Goal: Transaction & Acquisition: Purchase product/service

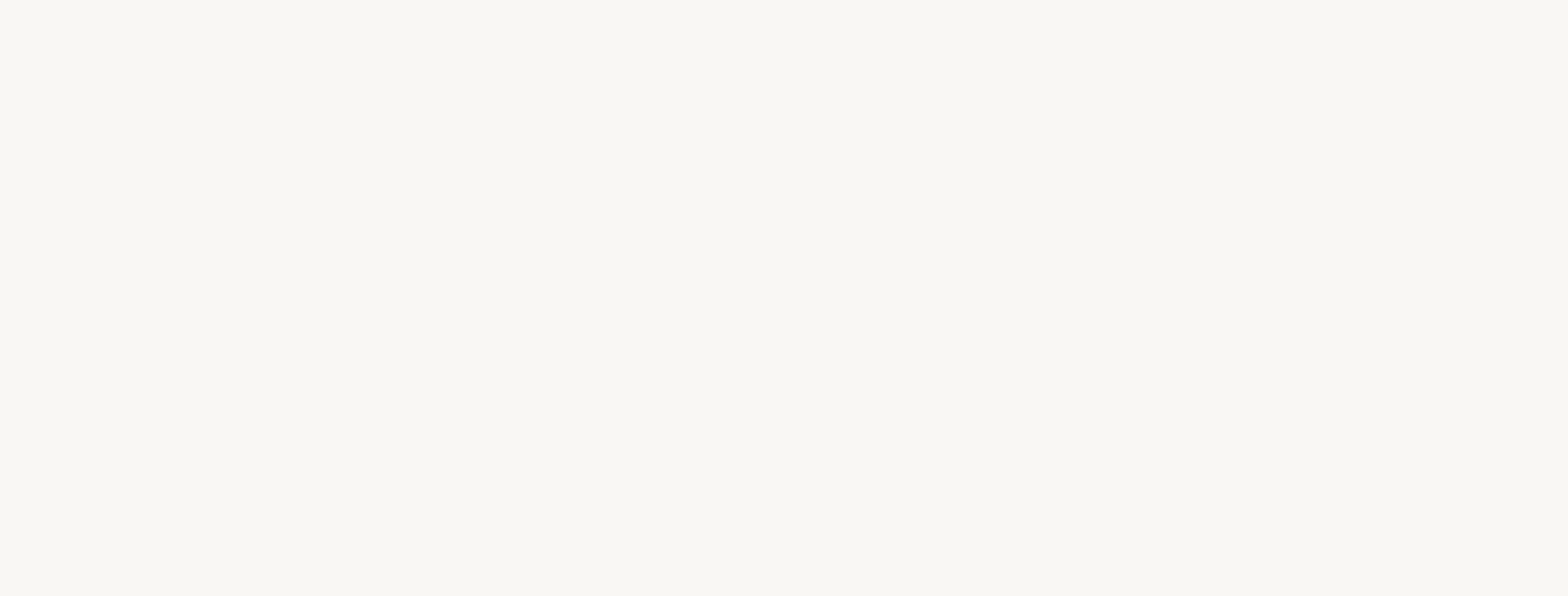
select select "ES"
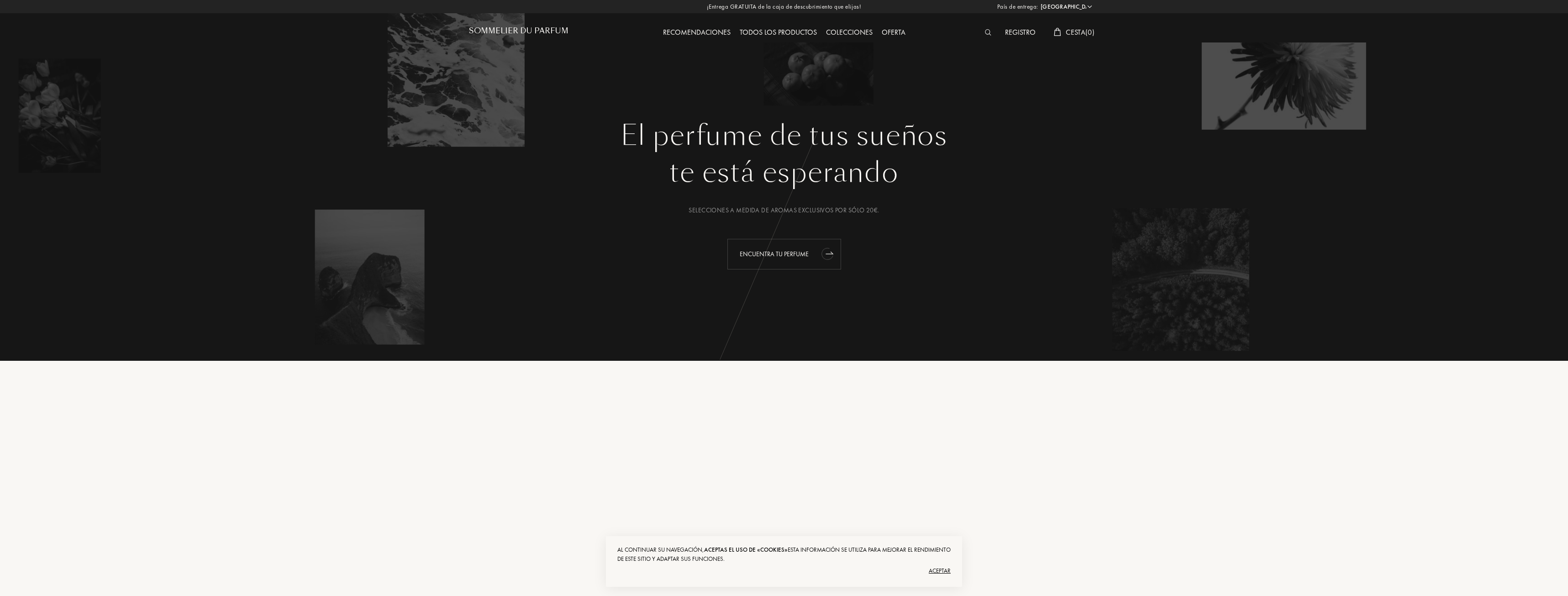
click at [780, 253] on div "Encuentra tu perfume" at bounding box center [785, 254] width 114 height 30
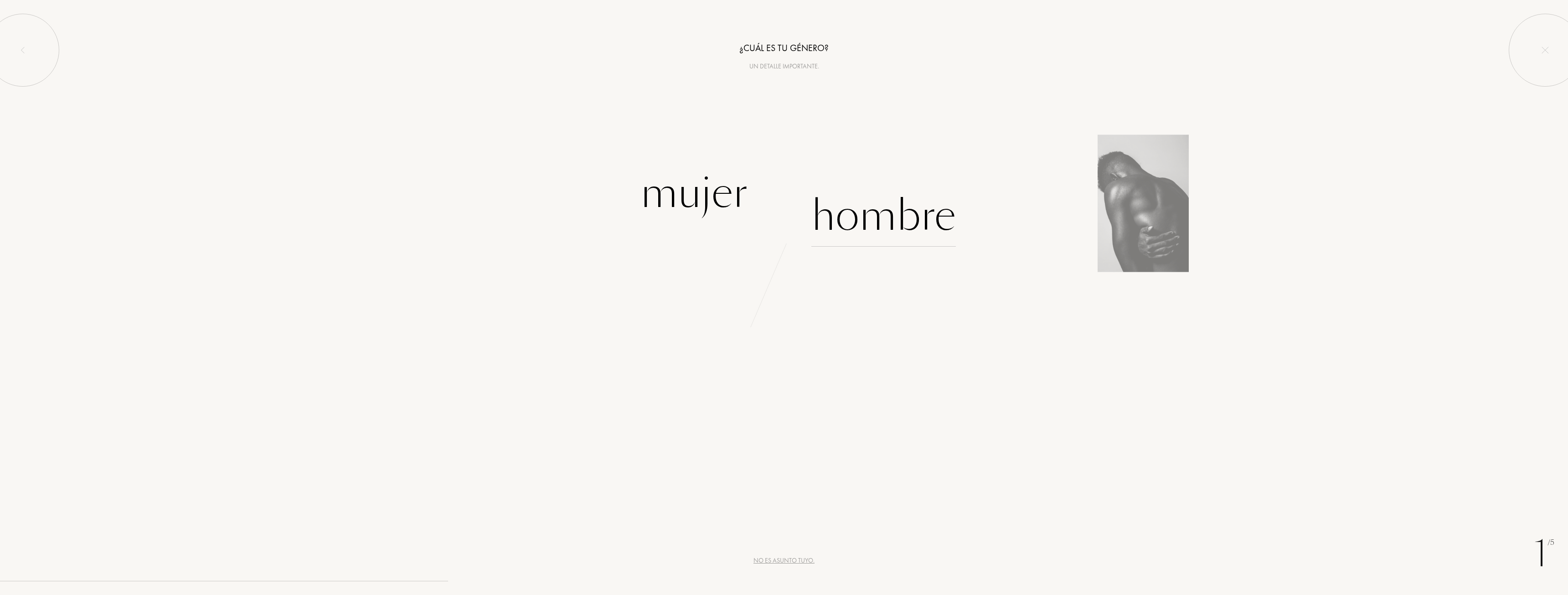
click at [882, 213] on div "Hombre" at bounding box center [884, 216] width 145 height 61
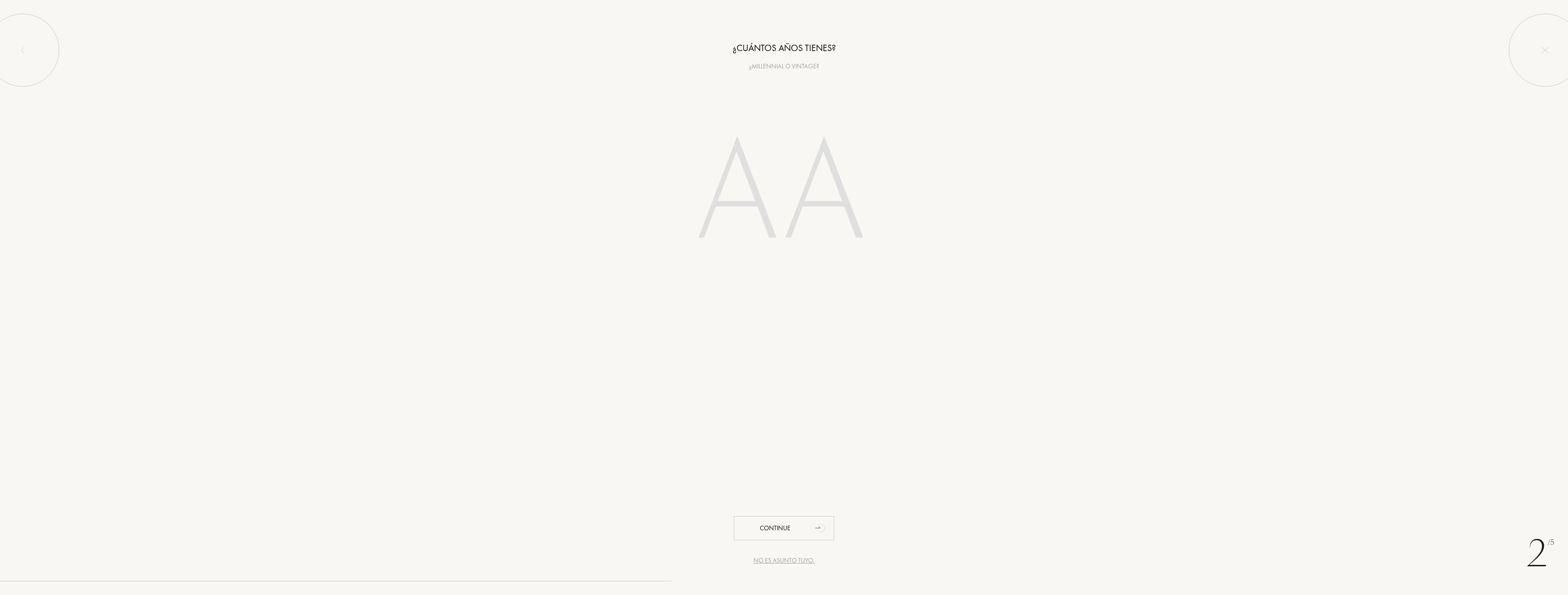
click at [756, 184] on input "number" at bounding box center [784, 195] width 260 height 185
type input "32"
click at [798, 130] on input "text" at bounding box center [784, 120] width 365 height 33
click at [779, 109] on input "text" at bounding box center [784, 120] width 365 height 33
click at [805, 558] on div "Continue" at bounding box center [784, 560] width 100 height 24
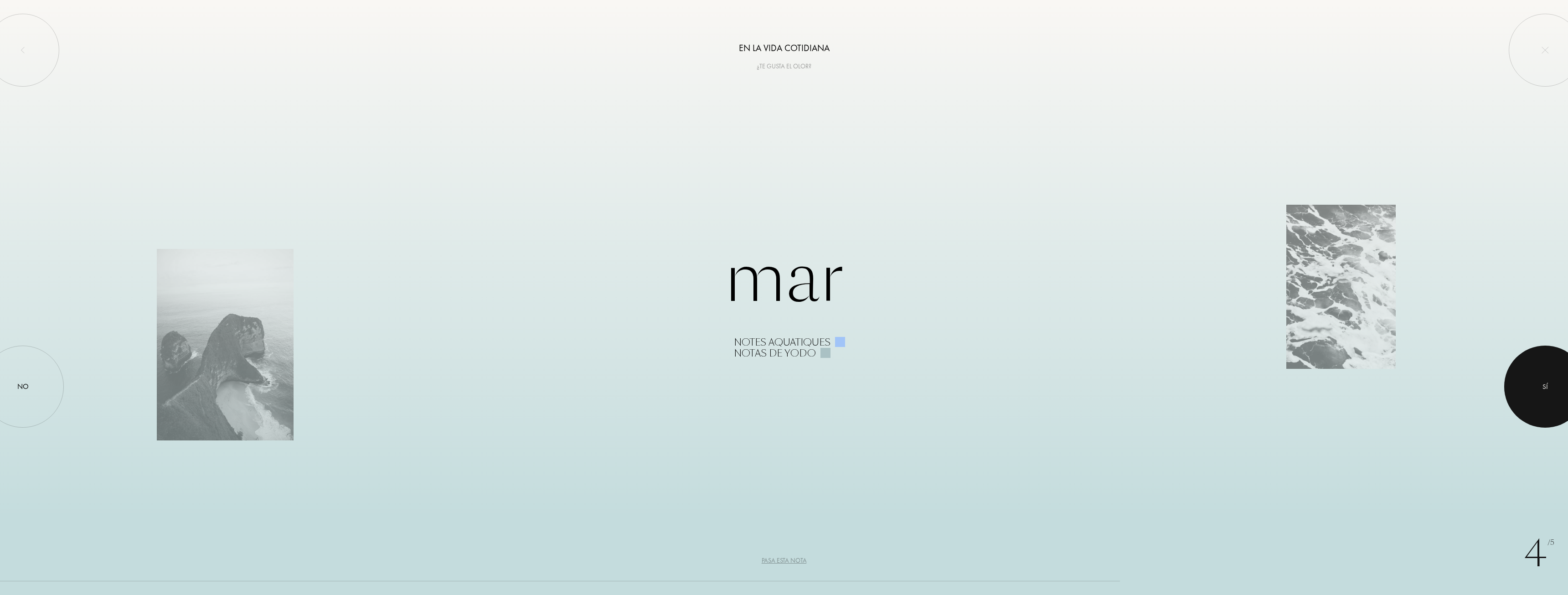
click at [1555, 384] on div at bounding box center [1545, 387] width 82 height 82
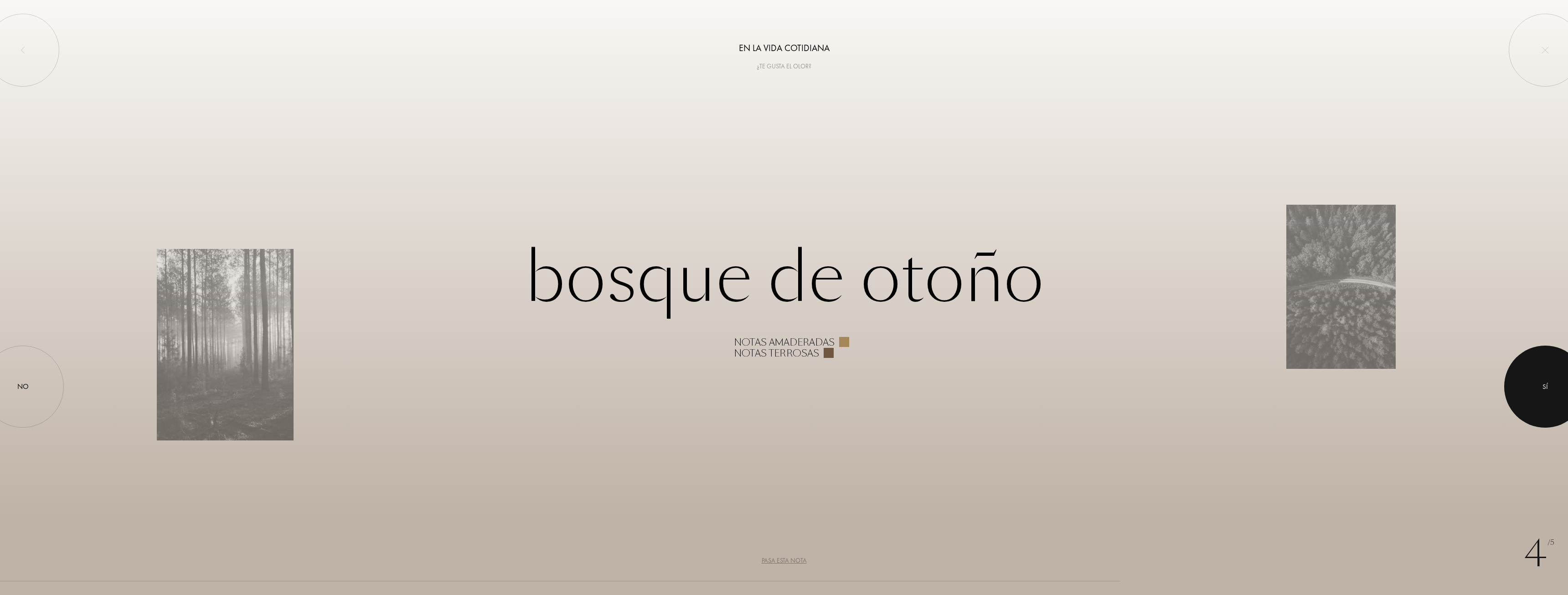
click at [1537, 386] on div at bounding box center [1545, 387] width 82 height 82
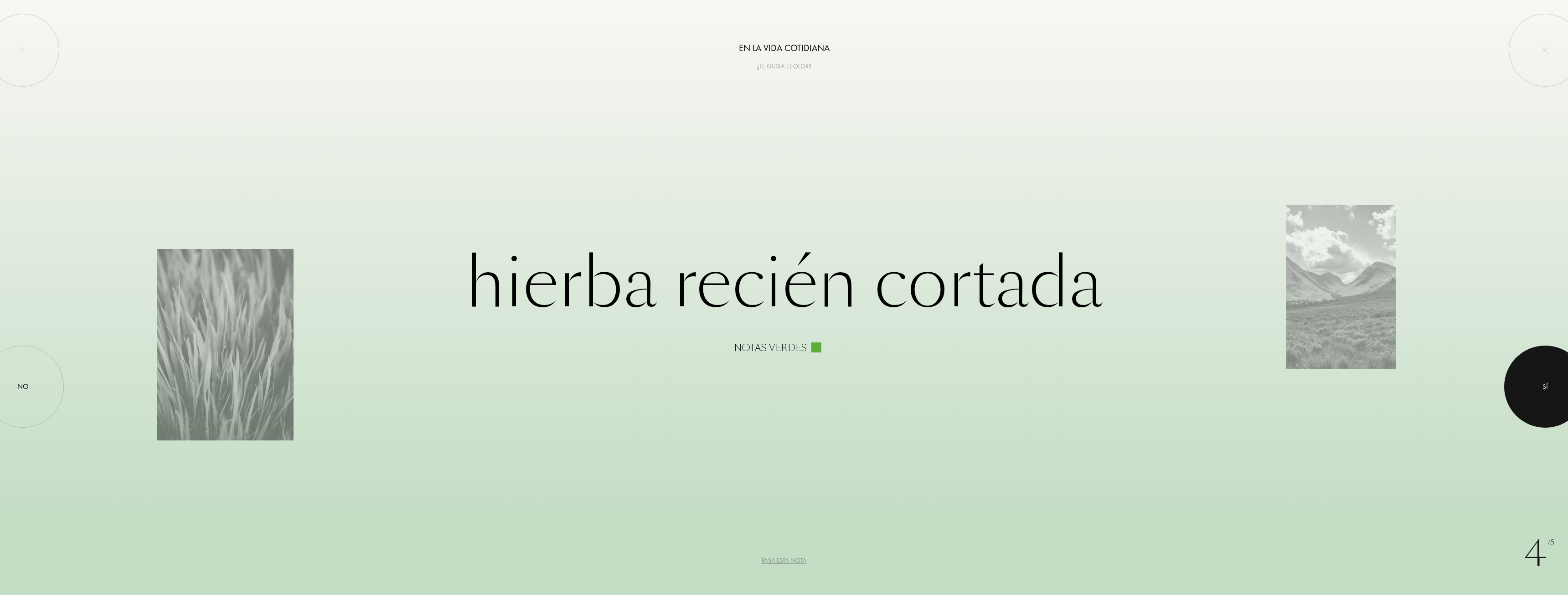
click at [1533, 391] on div at bounding box center [1545, 387] width 82 height 82
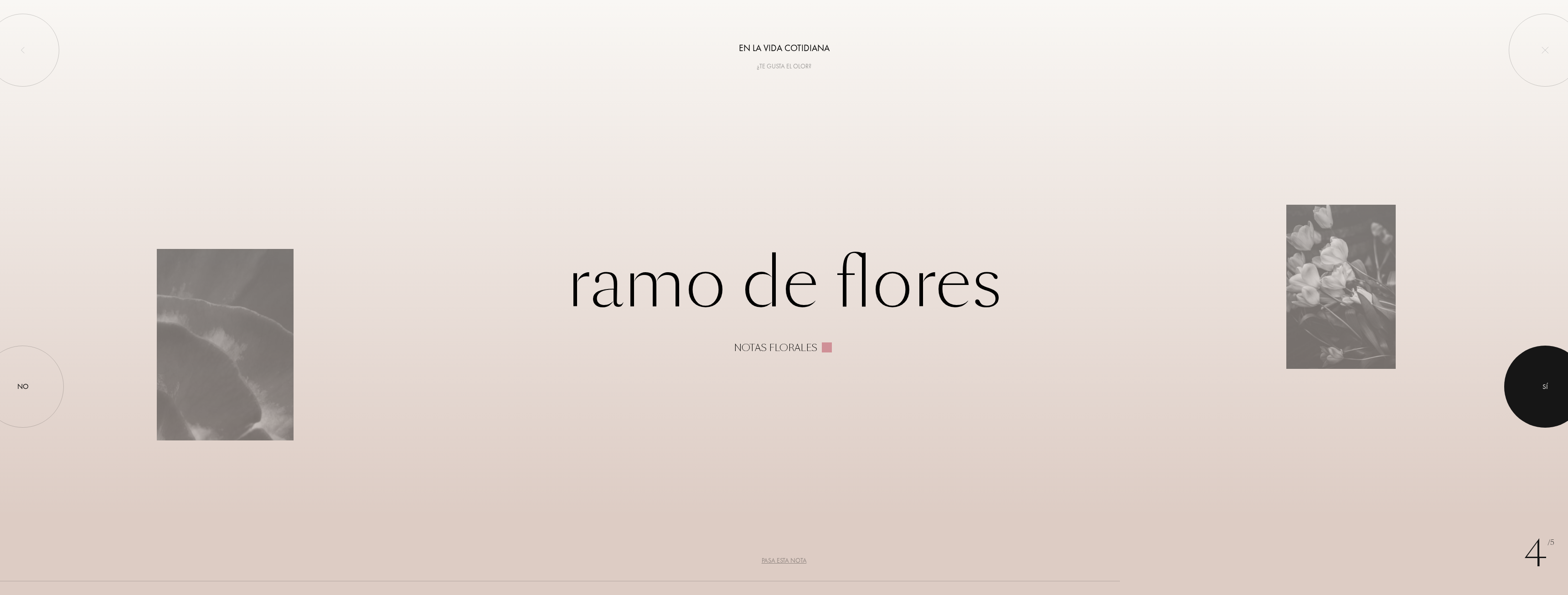
click at [1567, 372] on div at bounding box center [1545, 387] width 82 height 82
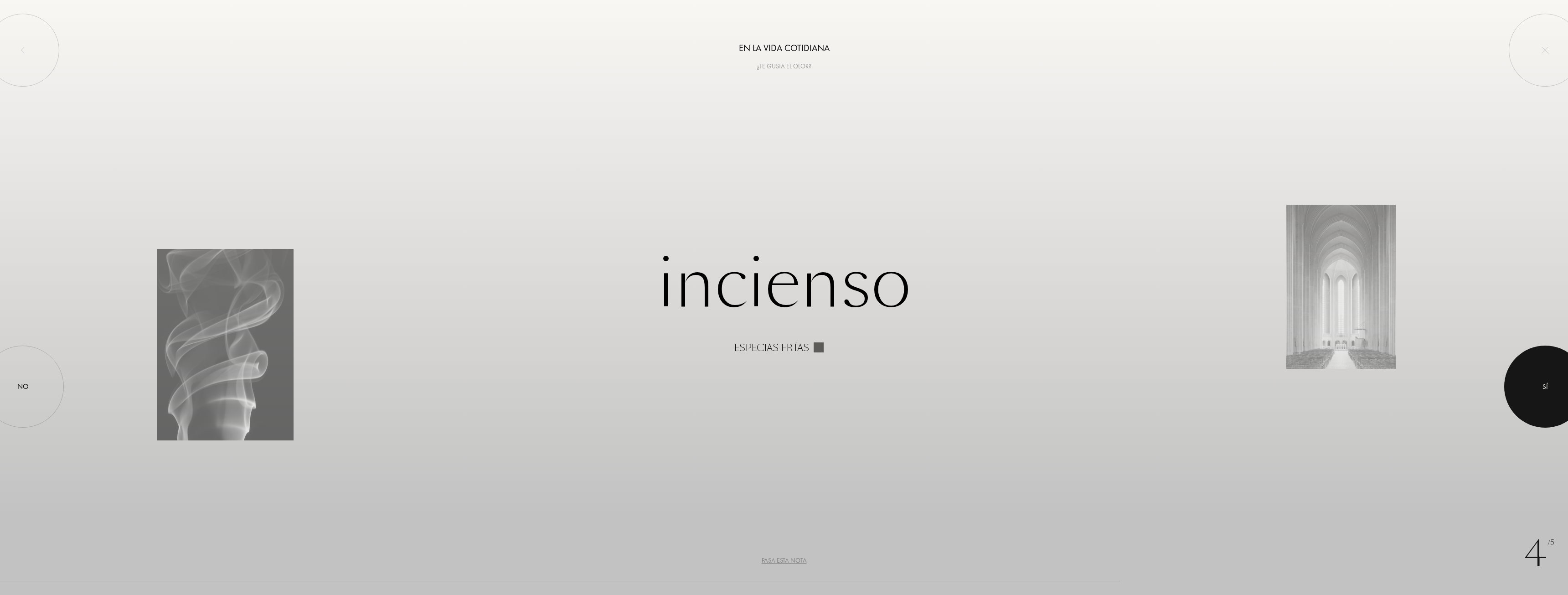
click at [1552, 408] on div at bounding box center [1545, 387] width 82 height 82
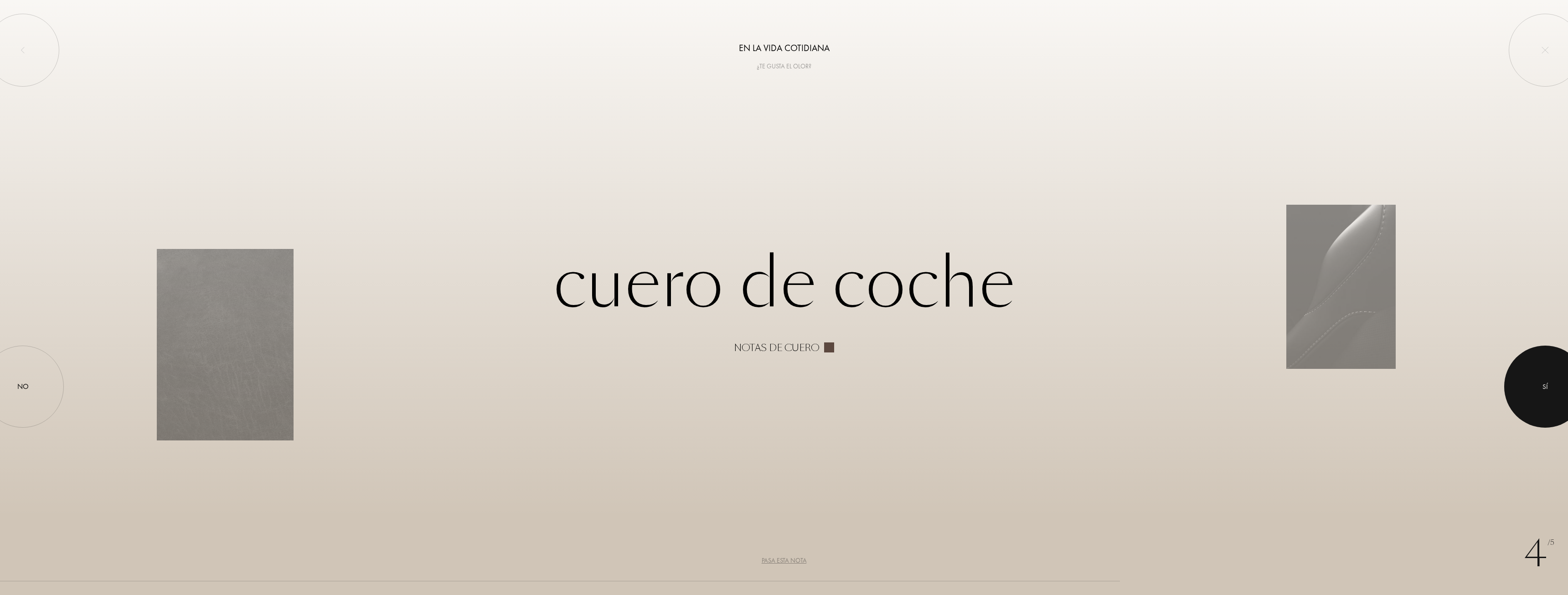
click at [1549, 412] on div at bounding box center [1545, 387] width 82 height 82
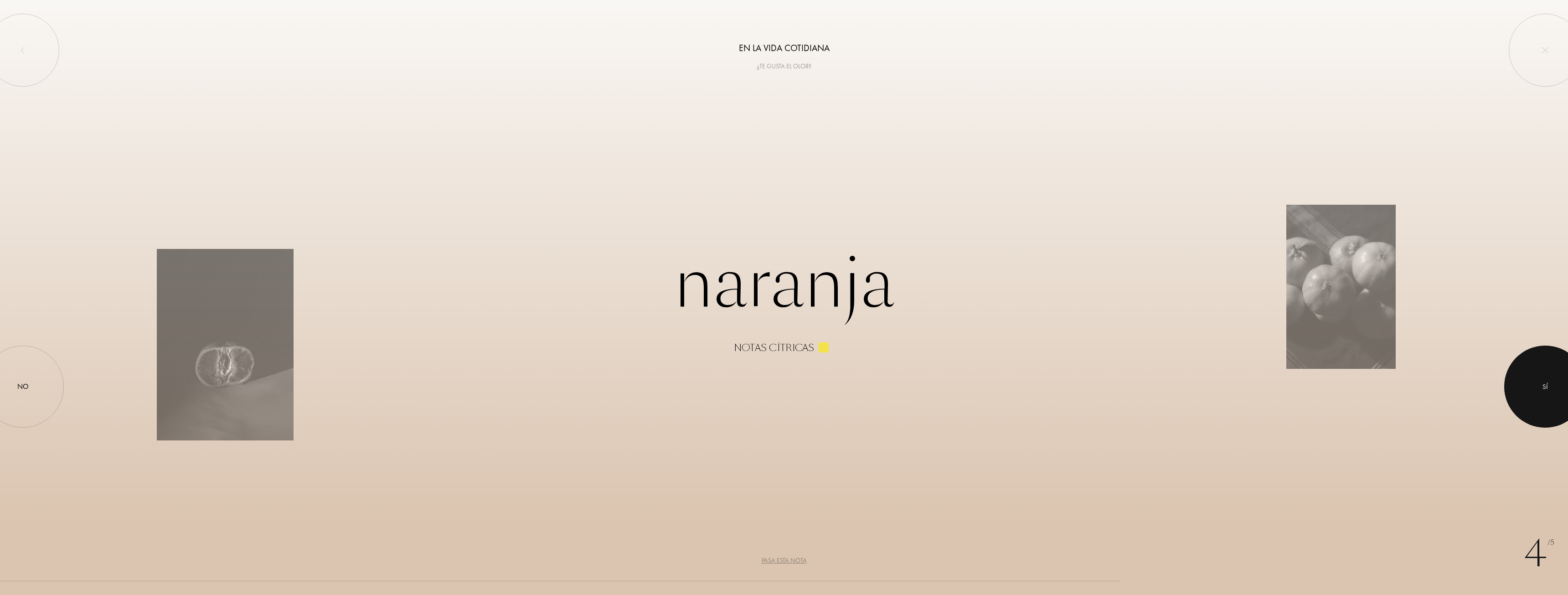
click at [1537, 380] on div at bounding box center [1545, 387] width 82 height 82
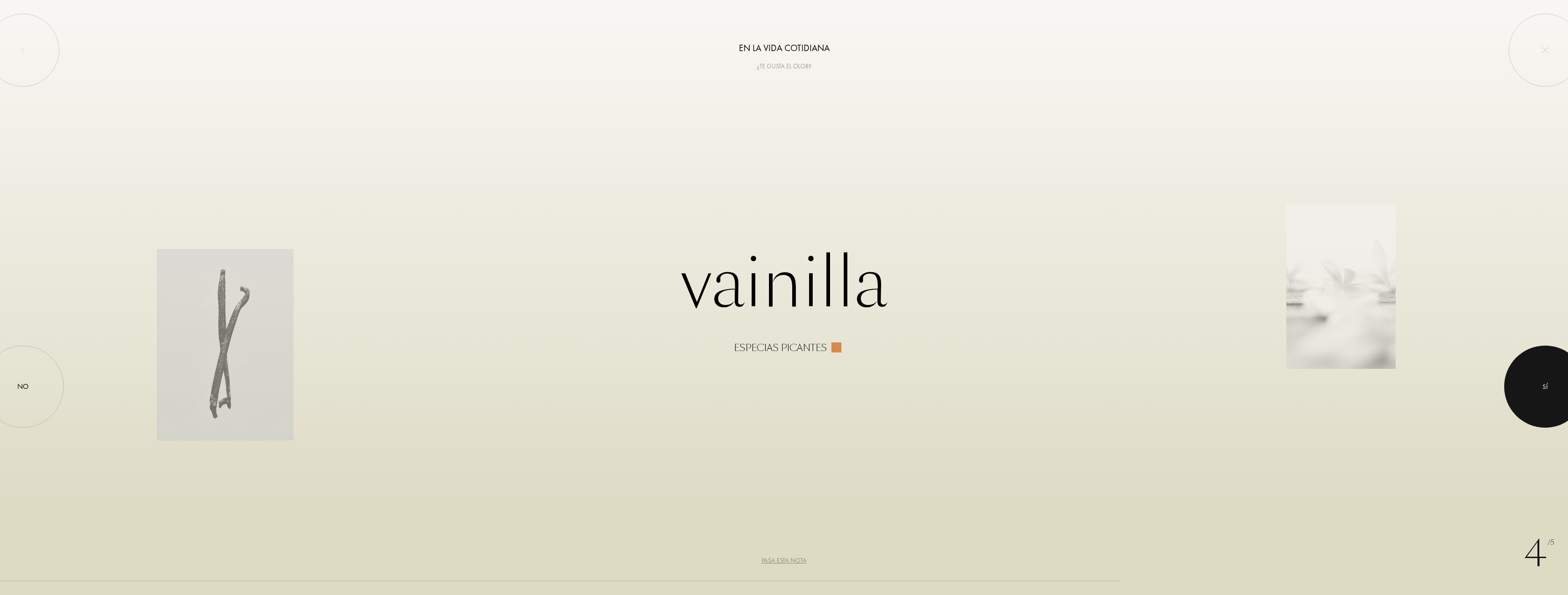
click at [1536, 383] on div at bounding box center [1545, 387] width 82 height 82
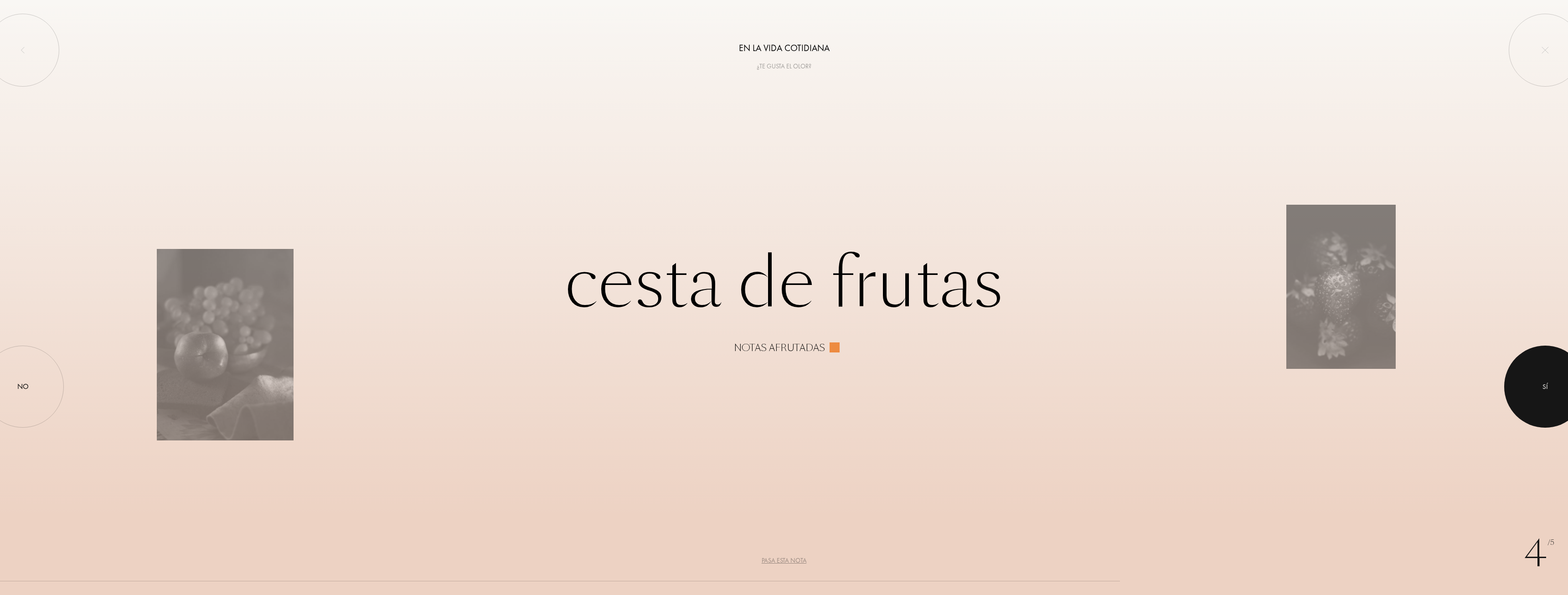
click at [1537, 381] on div at bounding box center [1545, 387] width 82 height 82
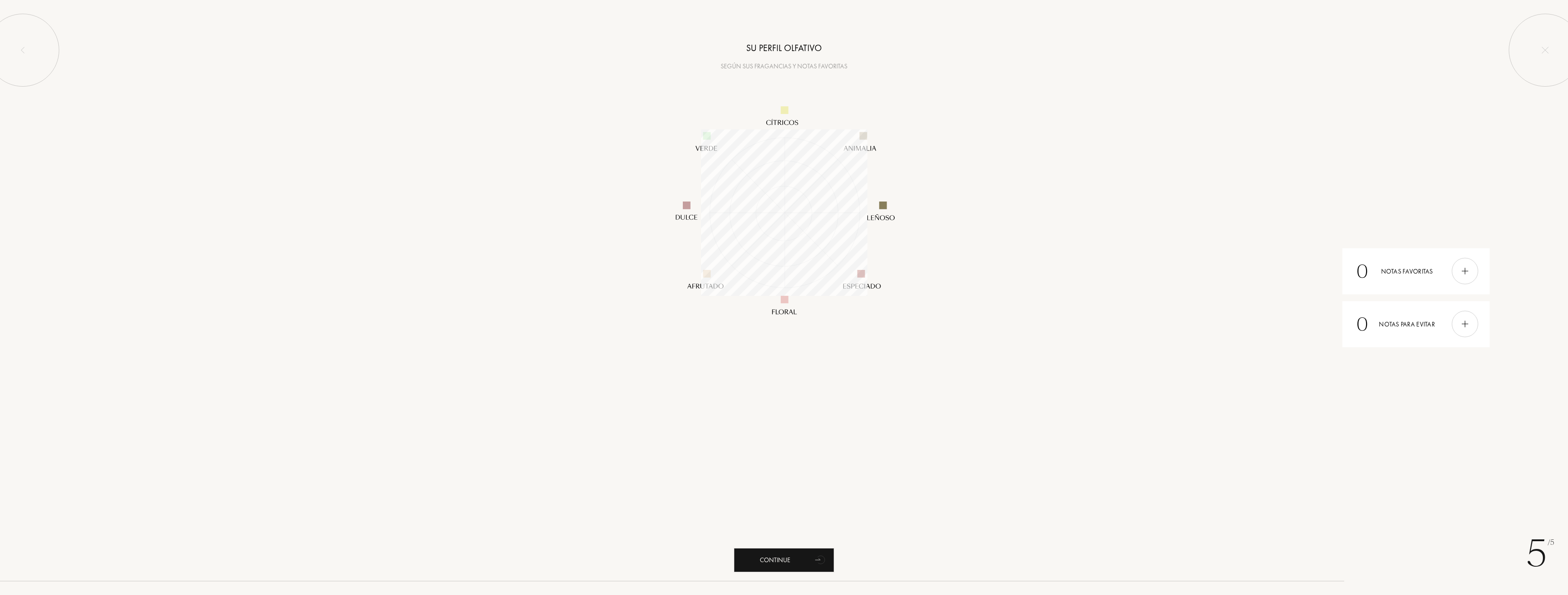
scroll to position [166, 166]
click at [774, 555] on div "Continue" at bounding box center [784, 560] width 100 height 24
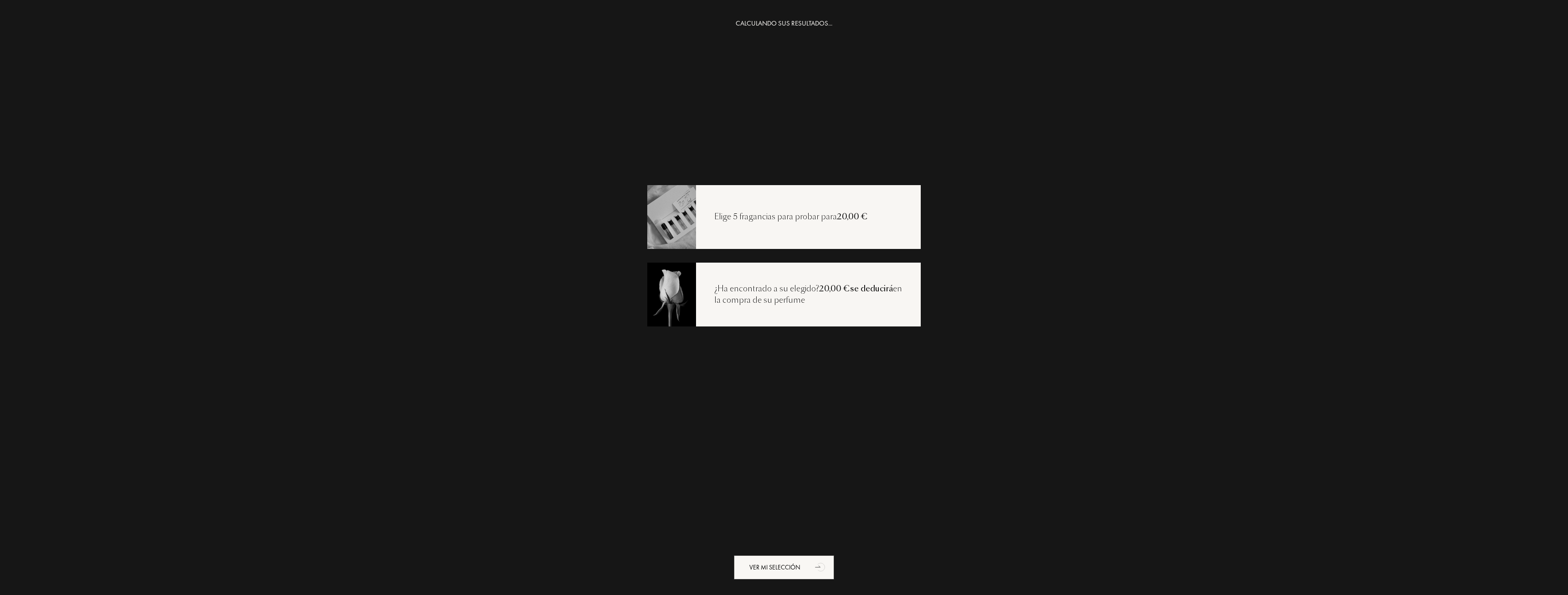
click at [753, 217] on div "Elige 5 fragancias para probar para 20,00 €" at bounding box center [791, 217] width 190 height 12
click at [779, 570] on div "Ver mi selección" at bounding box center [784, 567] width 100 height 24
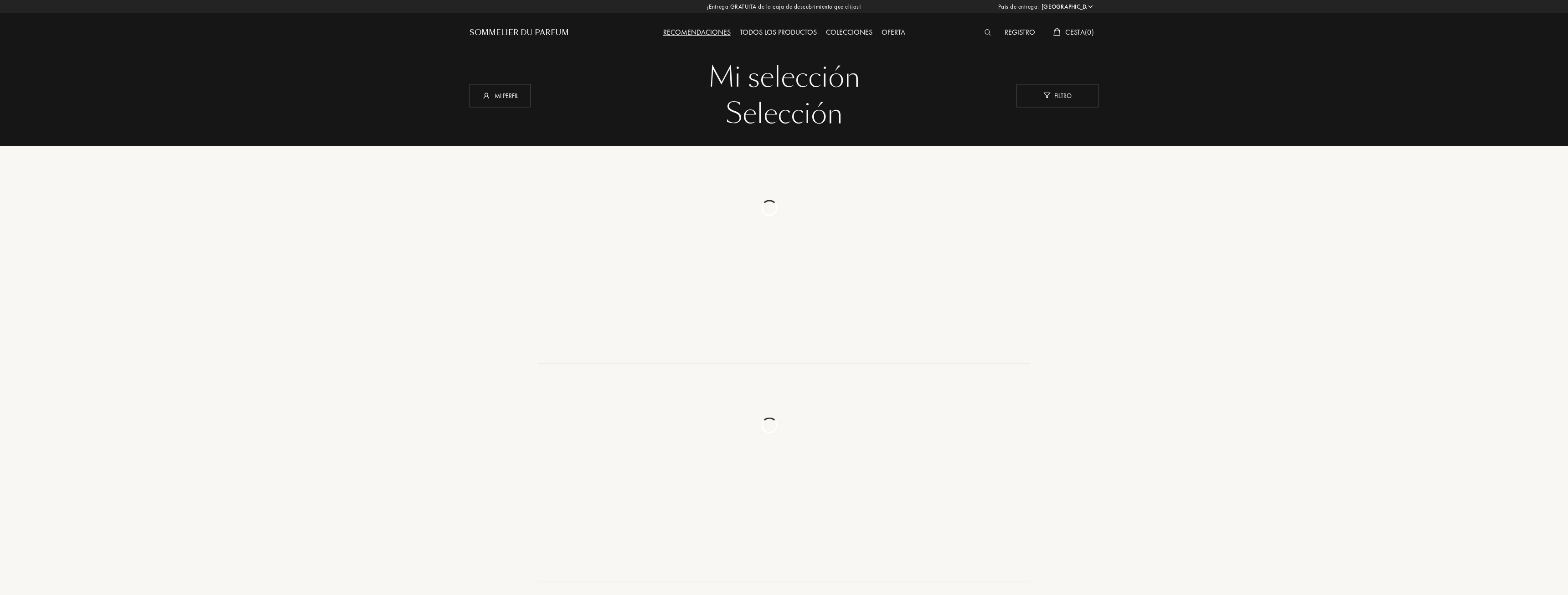
select select "ES"
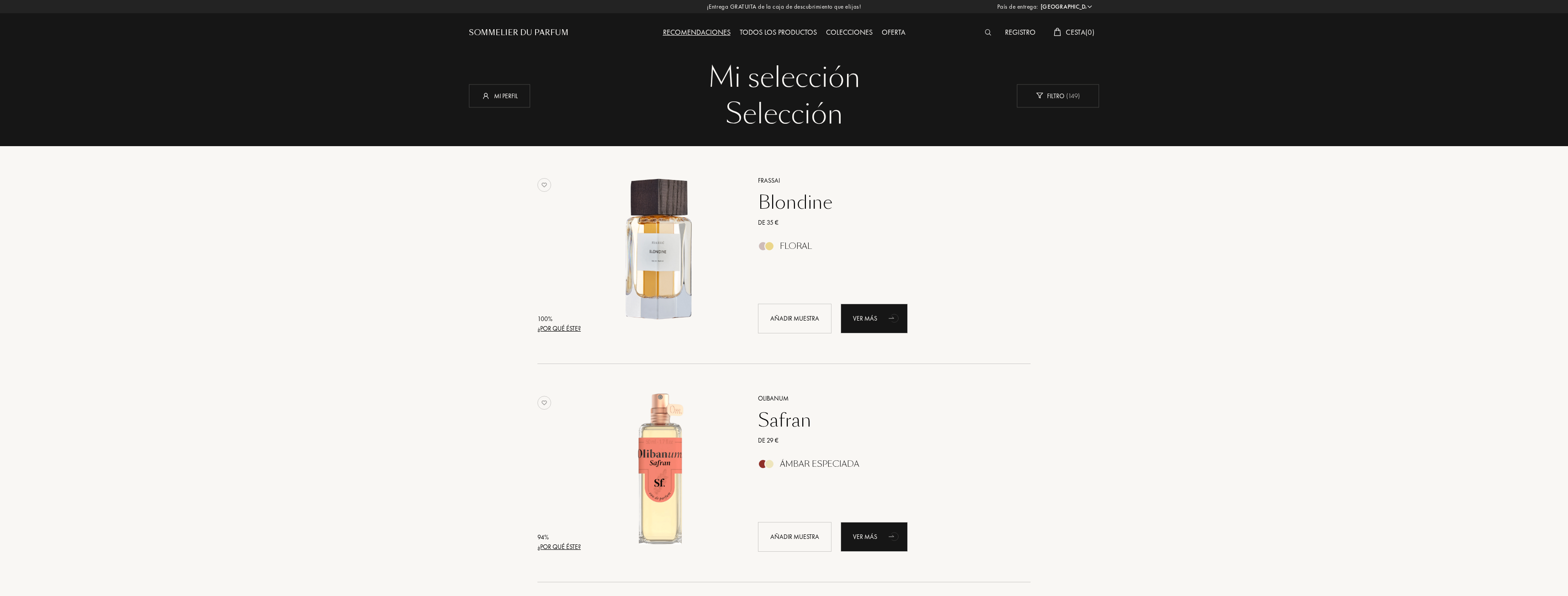
click at [792, 35] on div "Todos los productos" at bounding box center [778, 33] width 86 height 12
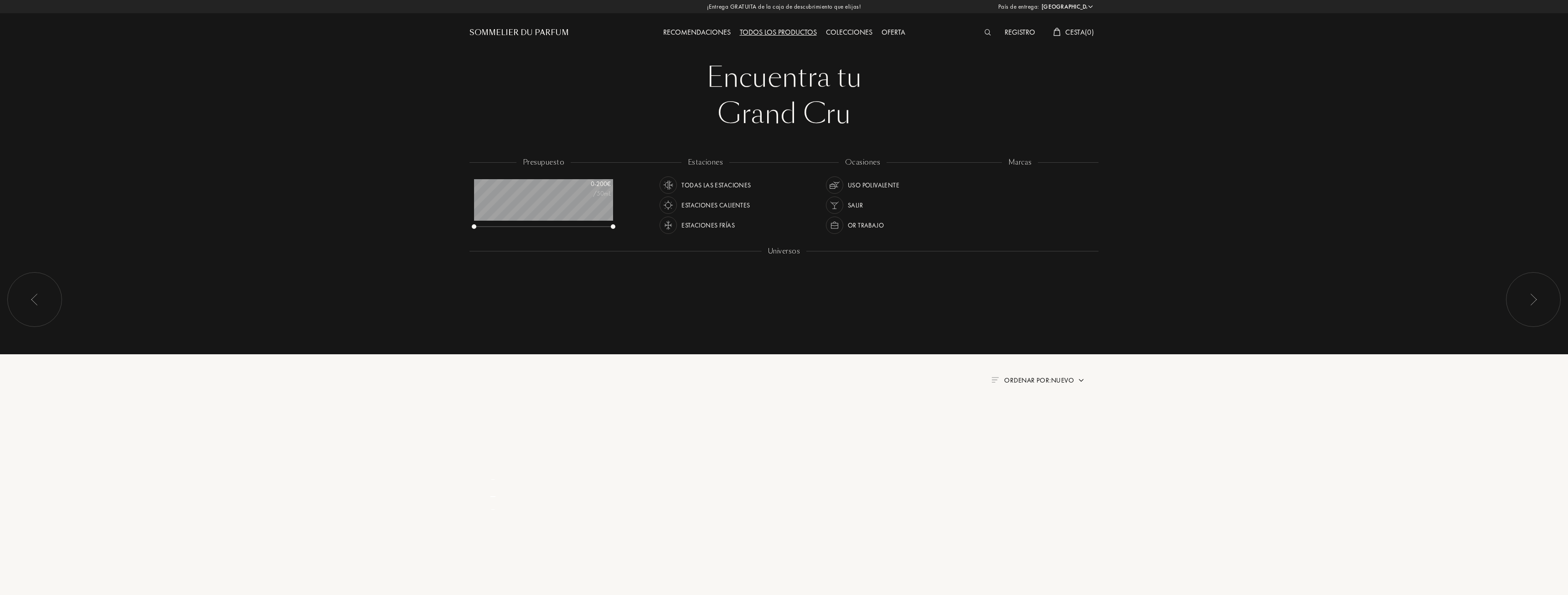
select select "ES"
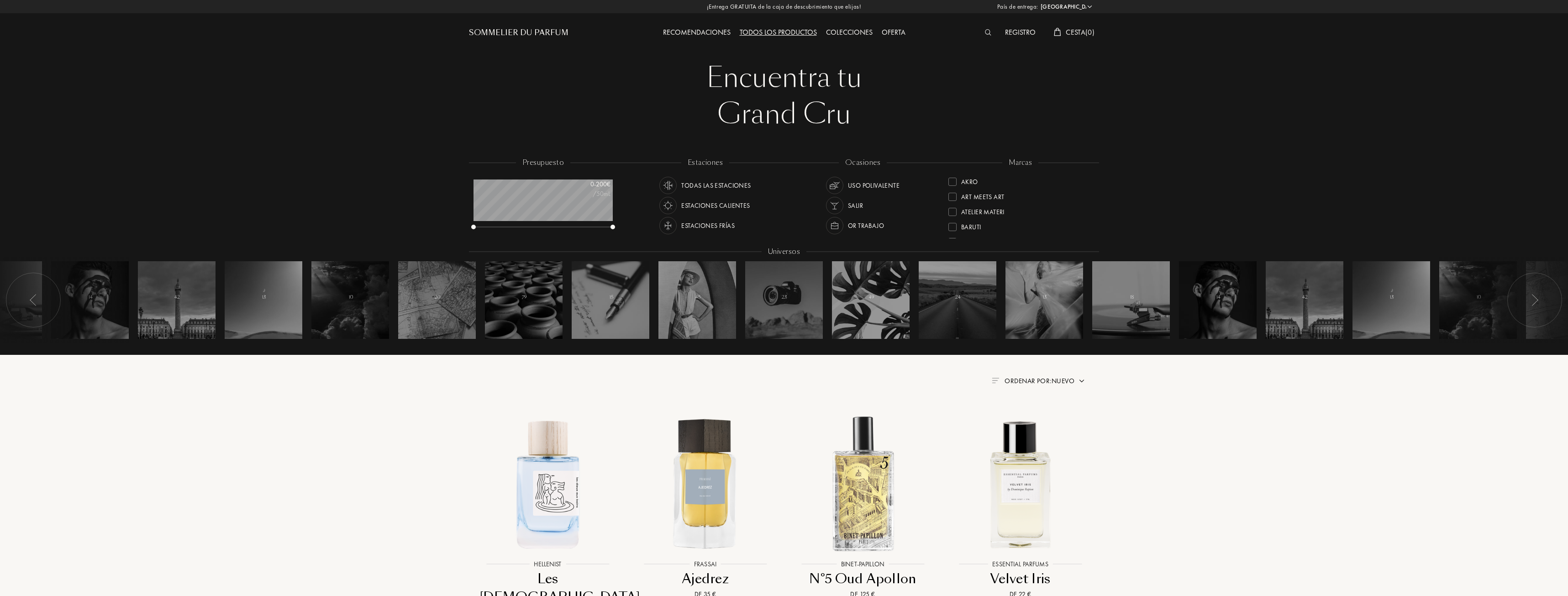
click at [850, 34] on div "Colecciones" at bounding box center [849, 33] width 56 height 12
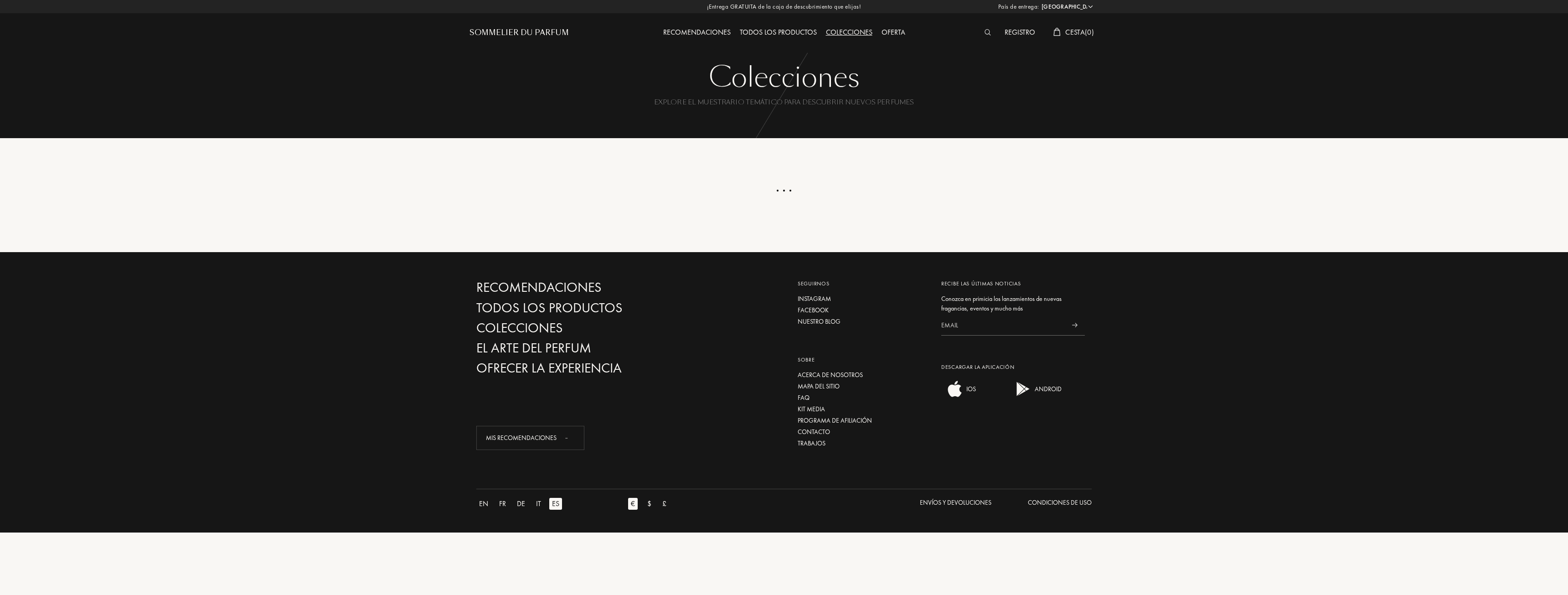
select select "ES"
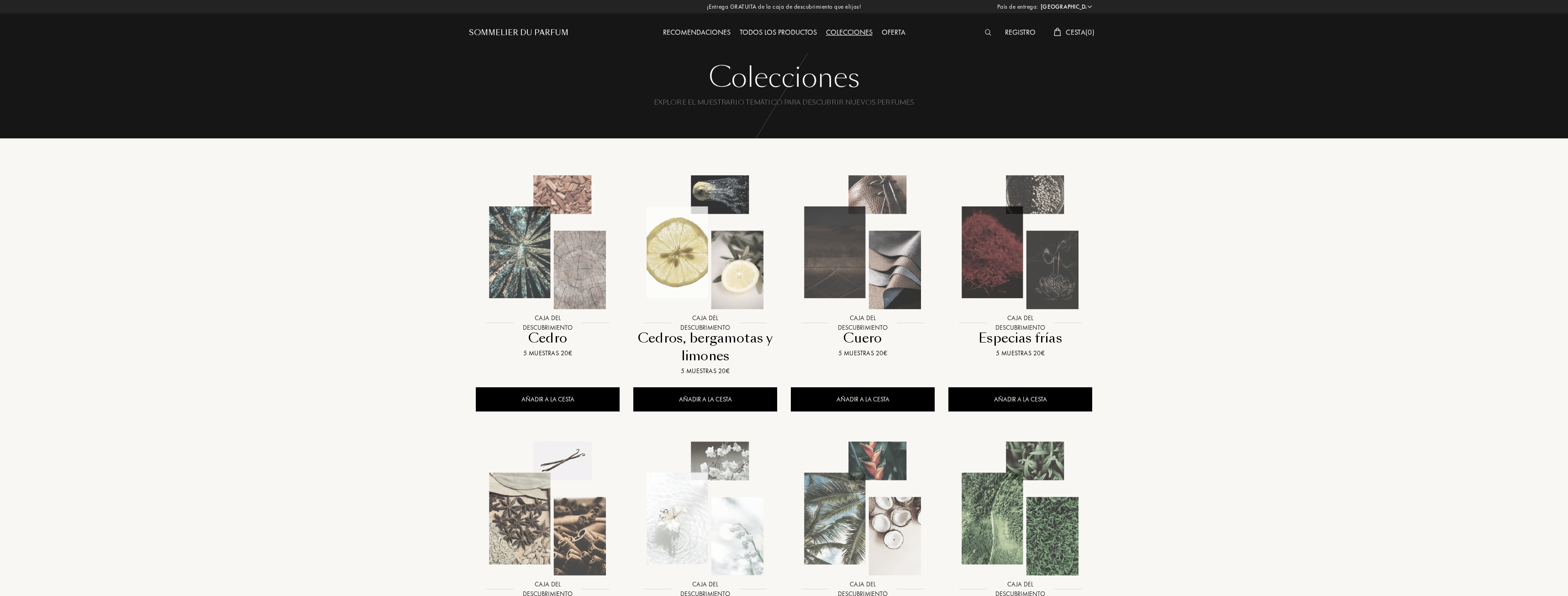
click at [986, 30] on img at bounding box center [988, 32] width 7 height 6
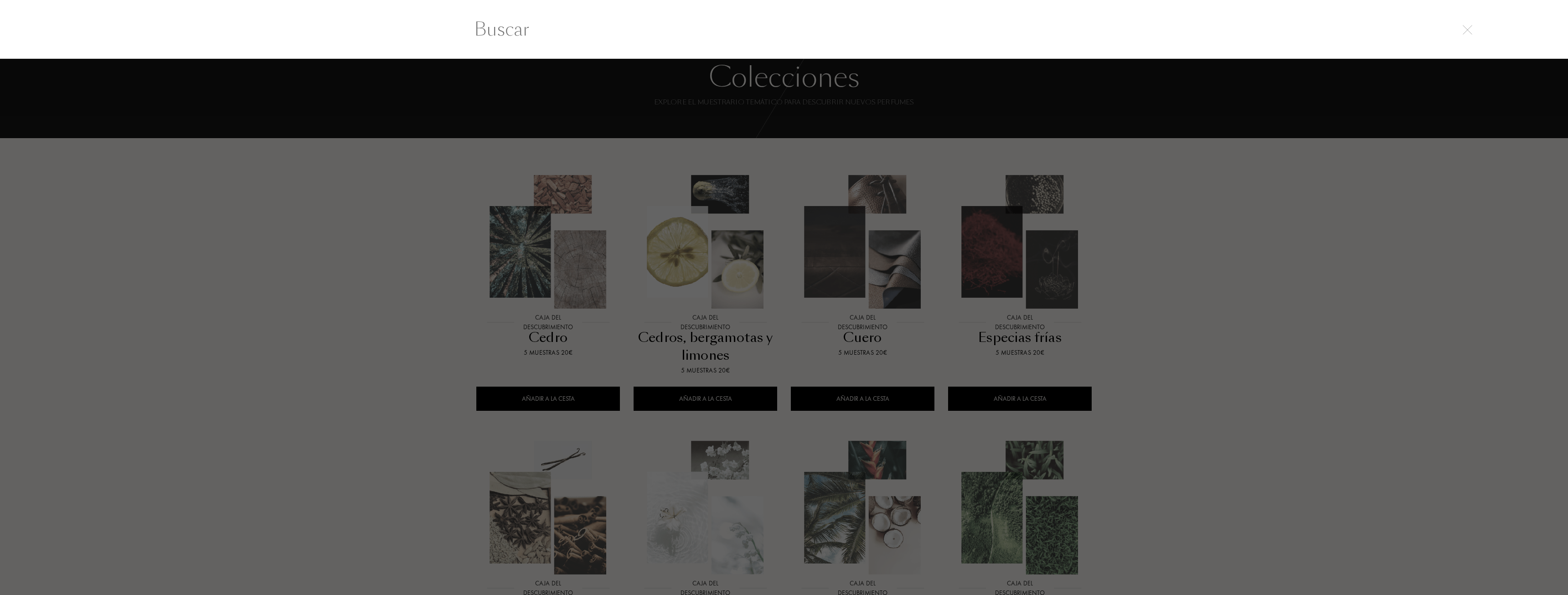
click at [696, 47] on div at bounding box center [784, 29] width 1568 height 59
click at [506, 30] on input "text" at bounding box center [784, 29] width 656 height 27
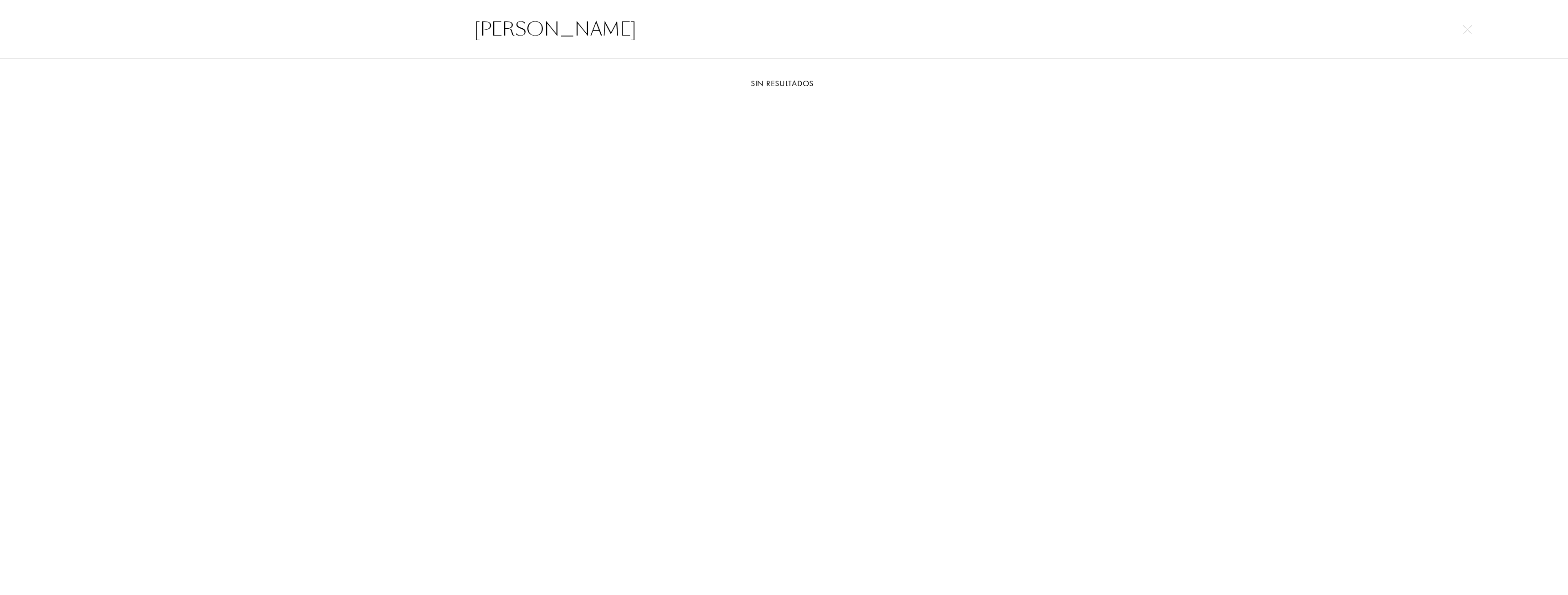
type input "[PERSON_NAME]"
